Goal: Task Accomplishment & Management: Complete application form

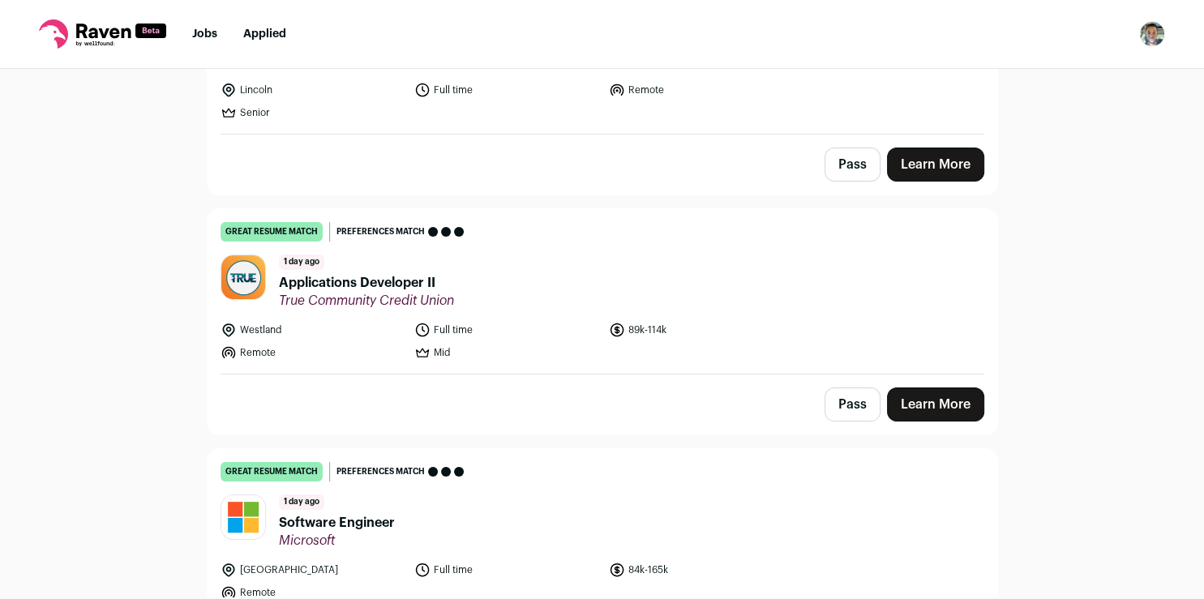
scroll to position [269, 0]
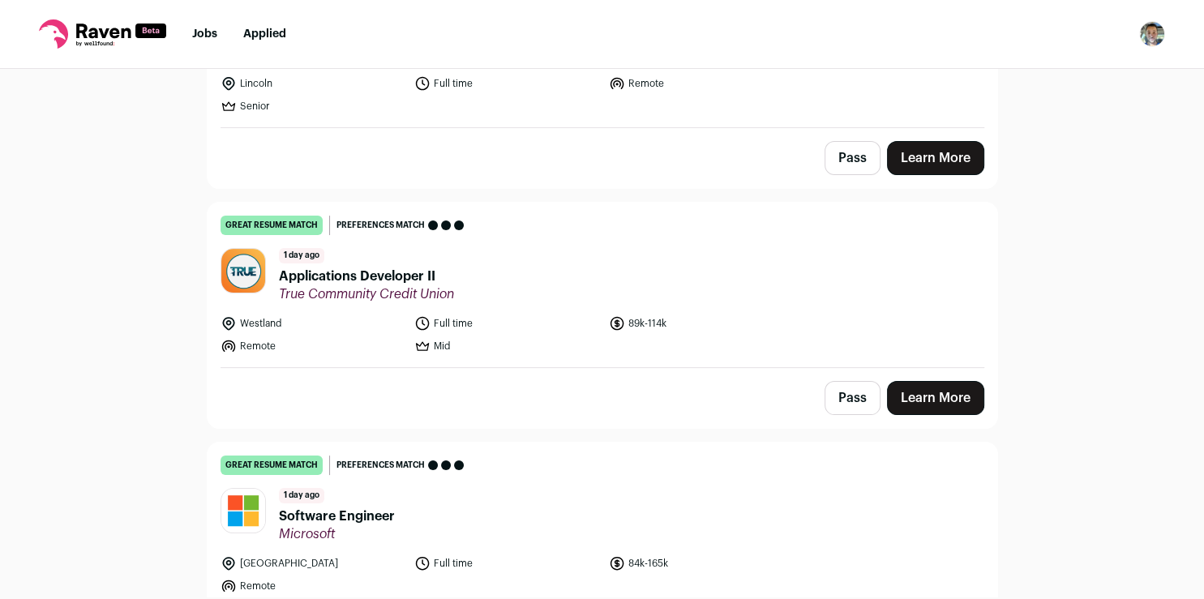
click at [919, 399] on link "Learn More" at bounding box center [935, 398] width 97 height 34
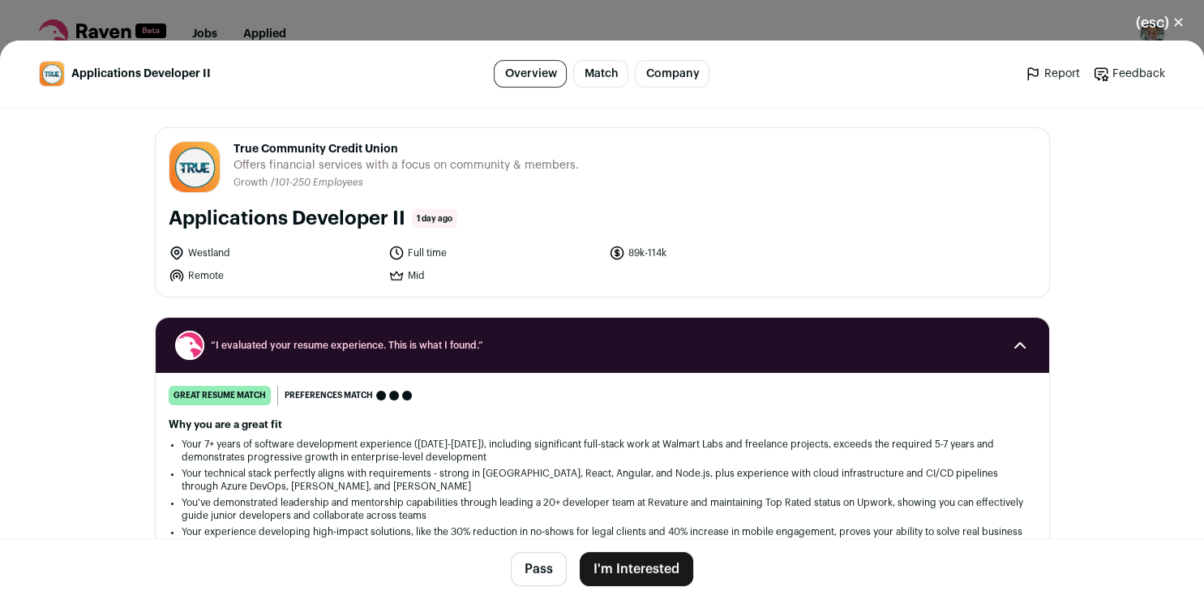
click at [608, 575] on button "I'm Interested" at bounding box center [637, 569] width 114 height 34
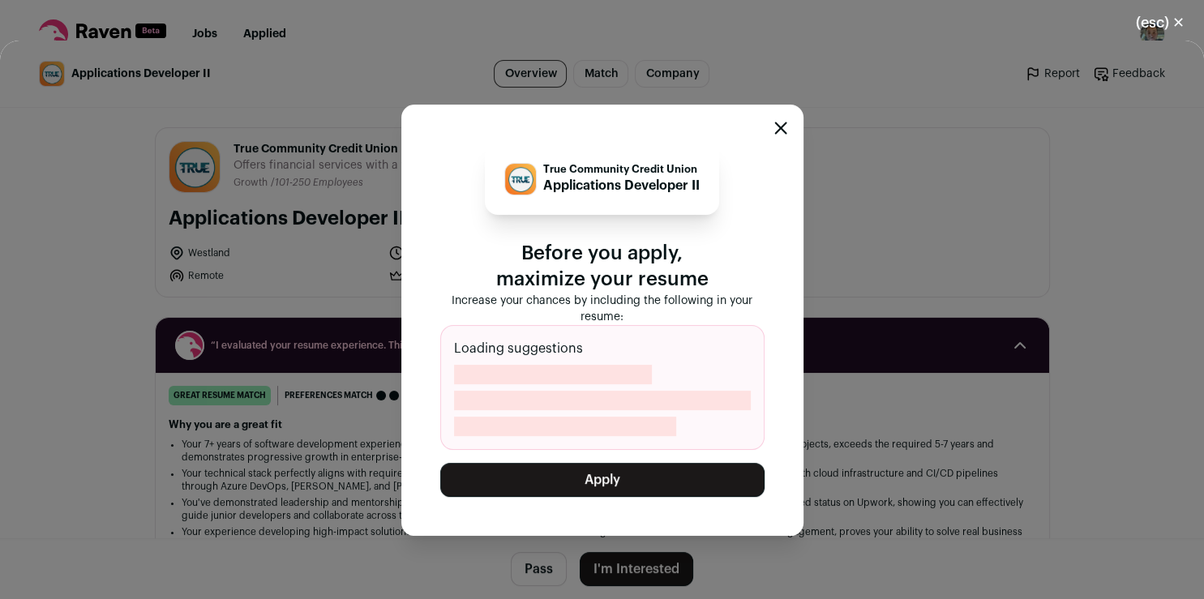
click at [602, 472] on button "Apply" at bounding box center [602, 480] width 324 height 34
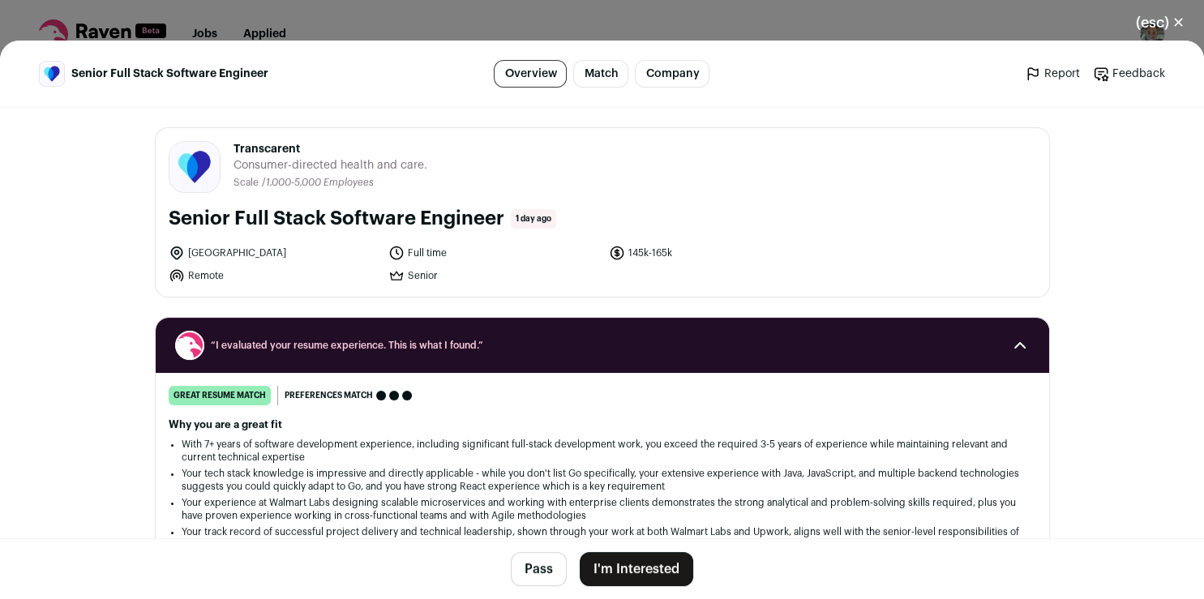
click at [624, 576] on button "I'm Interested" at bounding box center [637, 569] width 114 height 34
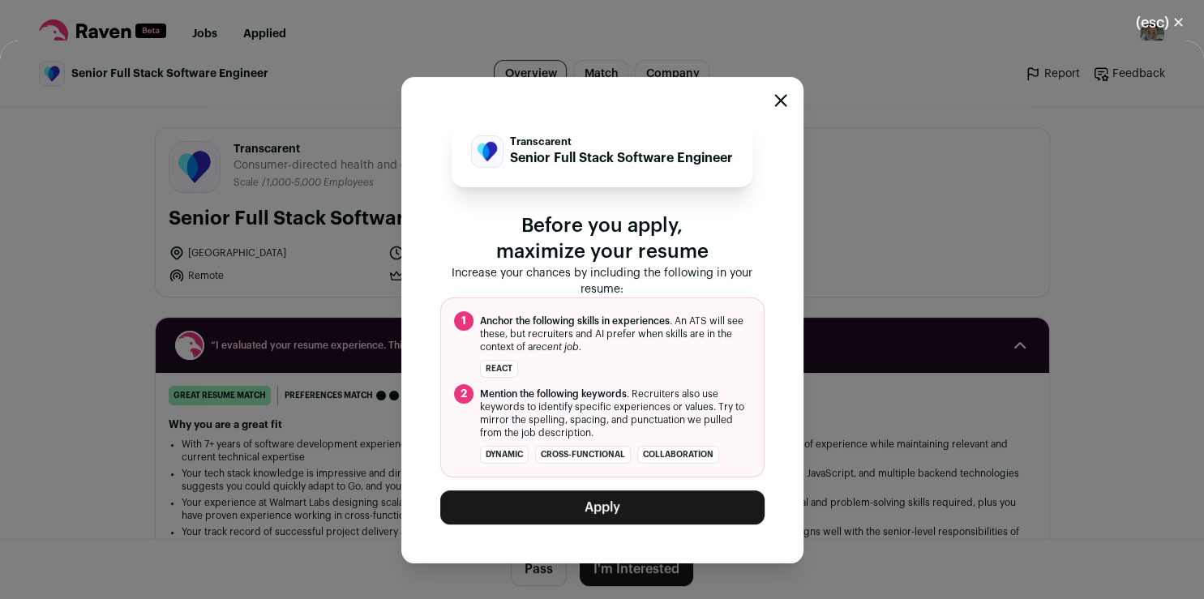
click at [661, 511] on button "Apply" at bounding box center [602, 508] width 324 height 34
